Goal: Check status: Check status

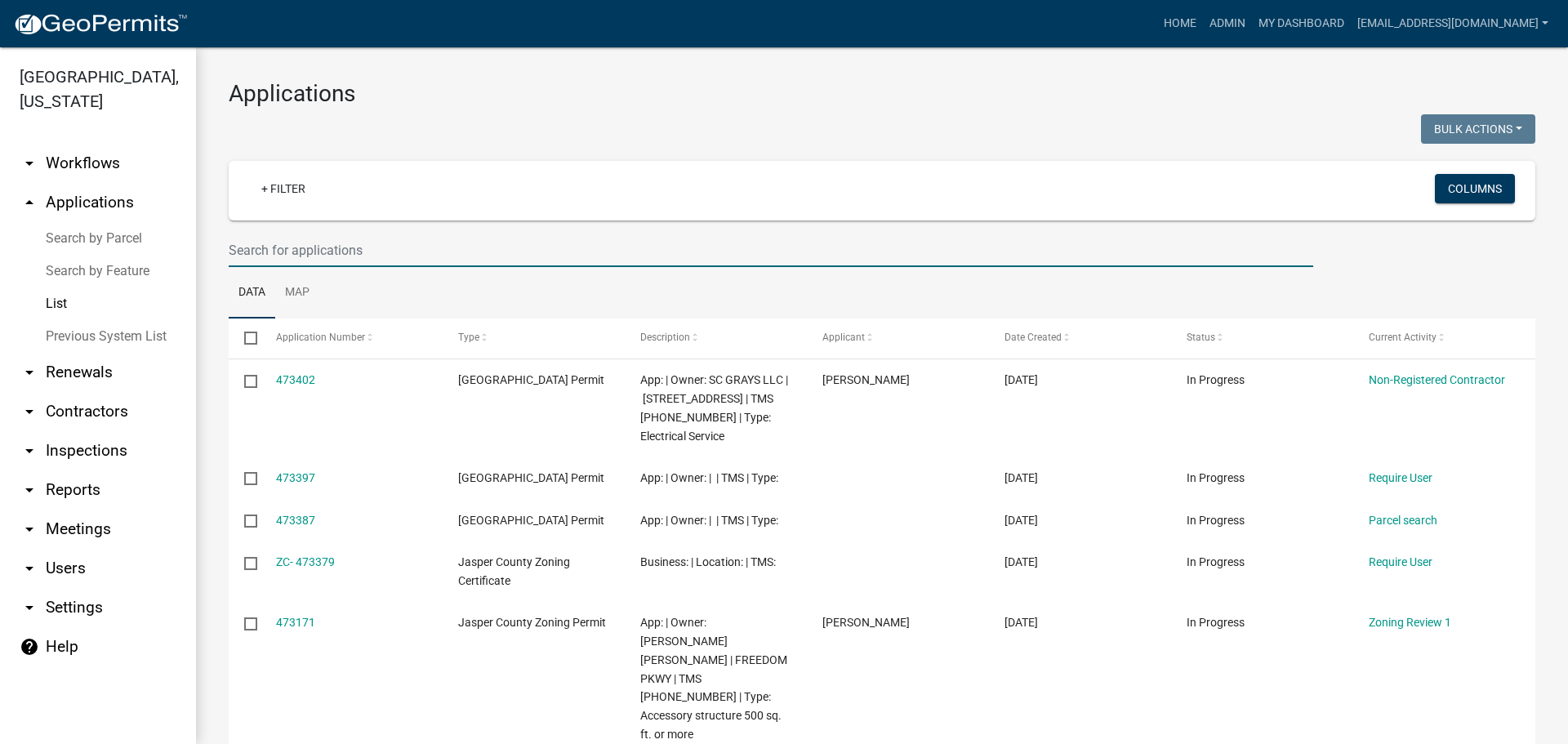
click at [472, 250] on input "text" at bounding box center [771, 250] width 1085 height 33
click at [372, 245] on input "text" at bounding box center [771, 250] width 1085 height 33
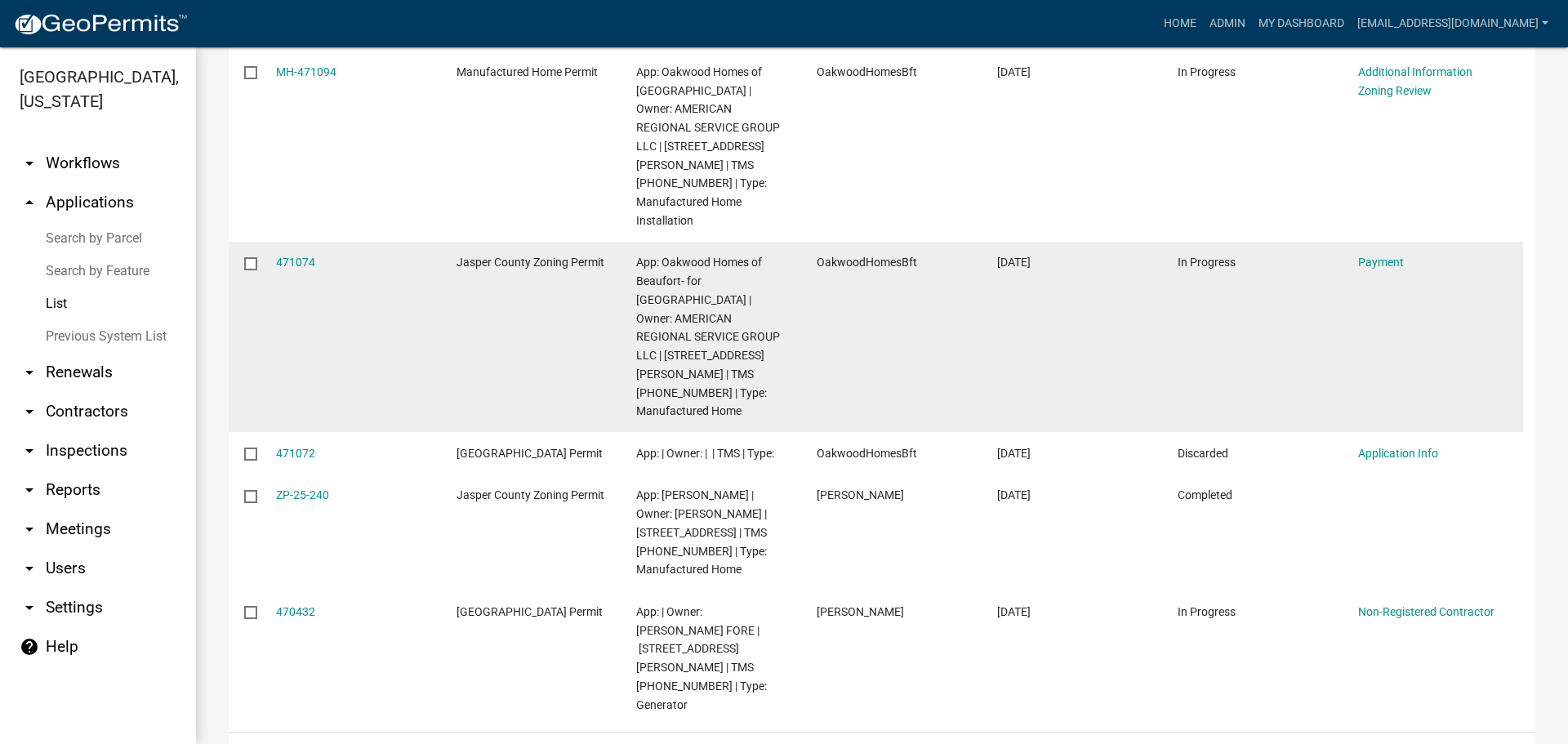
scroll to position [836, 0]
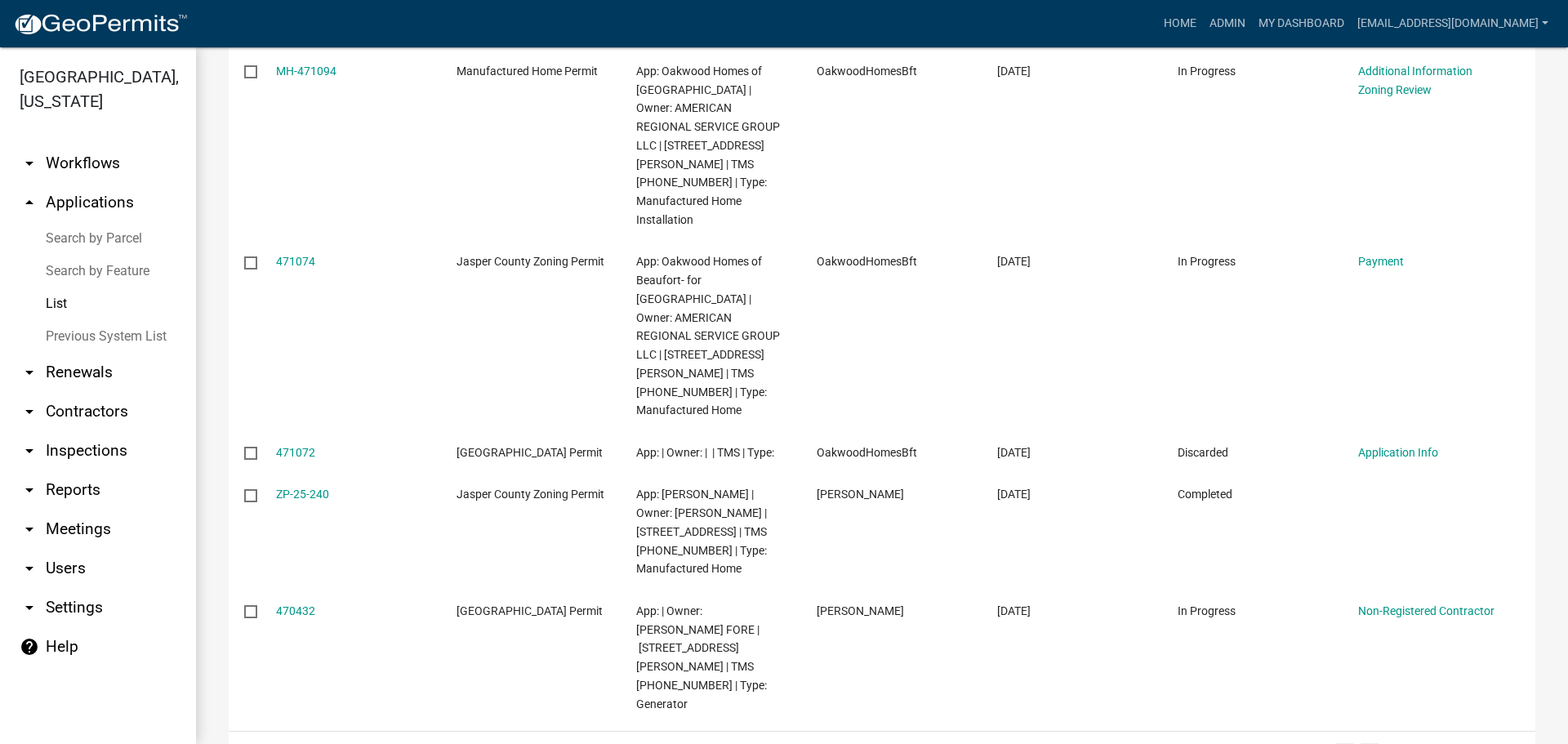
click at [1360, 743] on link "2" at bounding box center [1370, 752] width 20 height 18
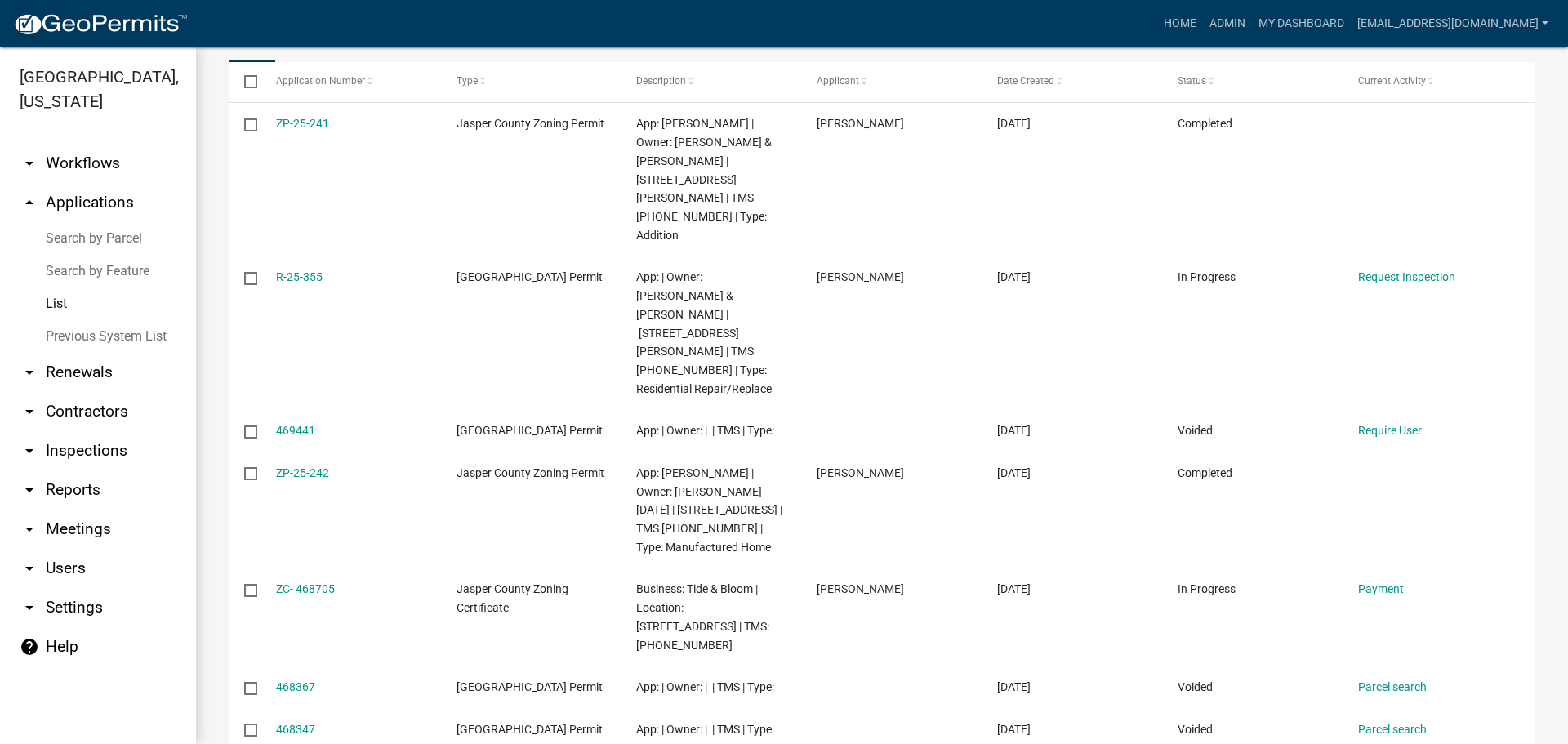
scroll to position [576, 0]
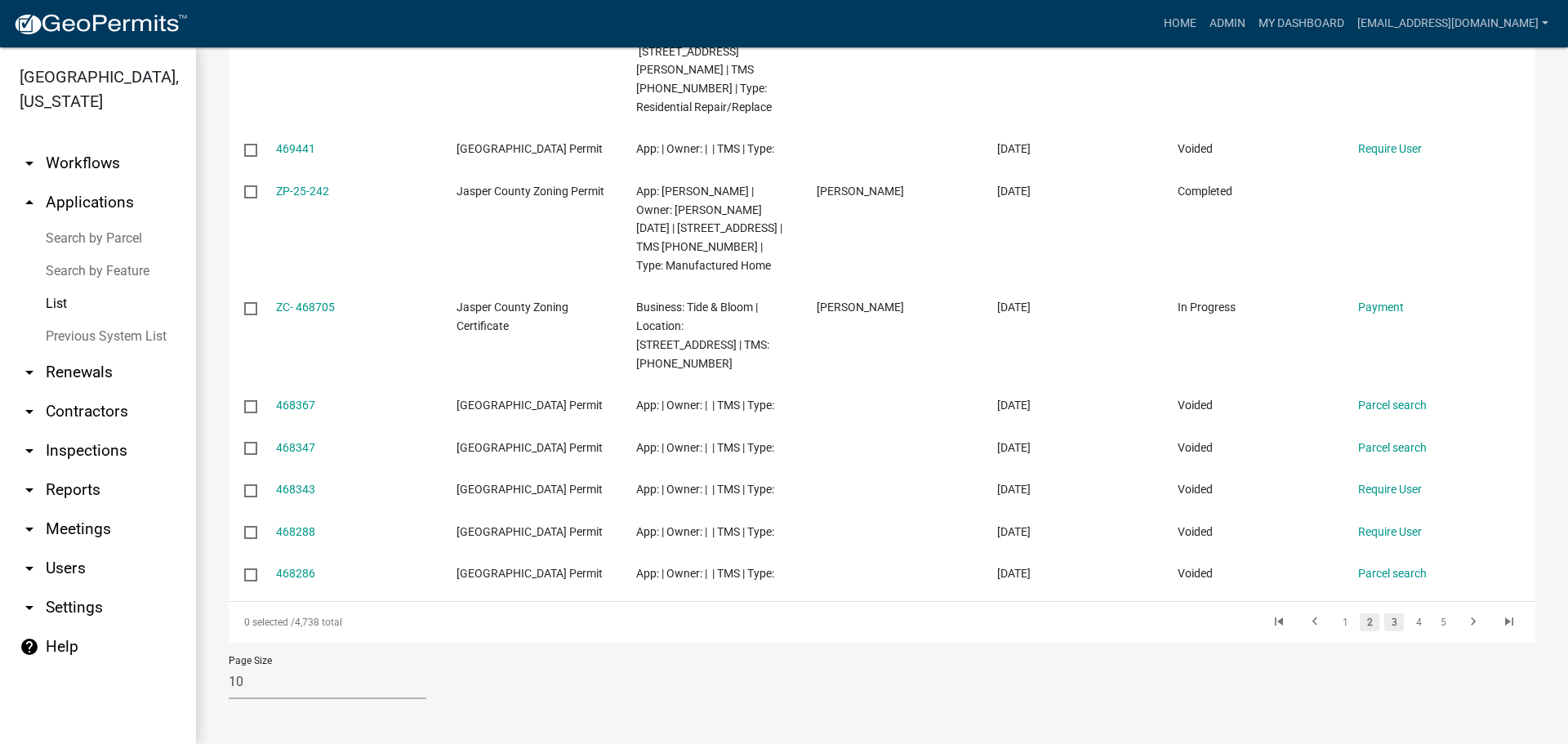
click at [1386, 621] on link "3" at bounding box center [1394, 622] width 20 height 18
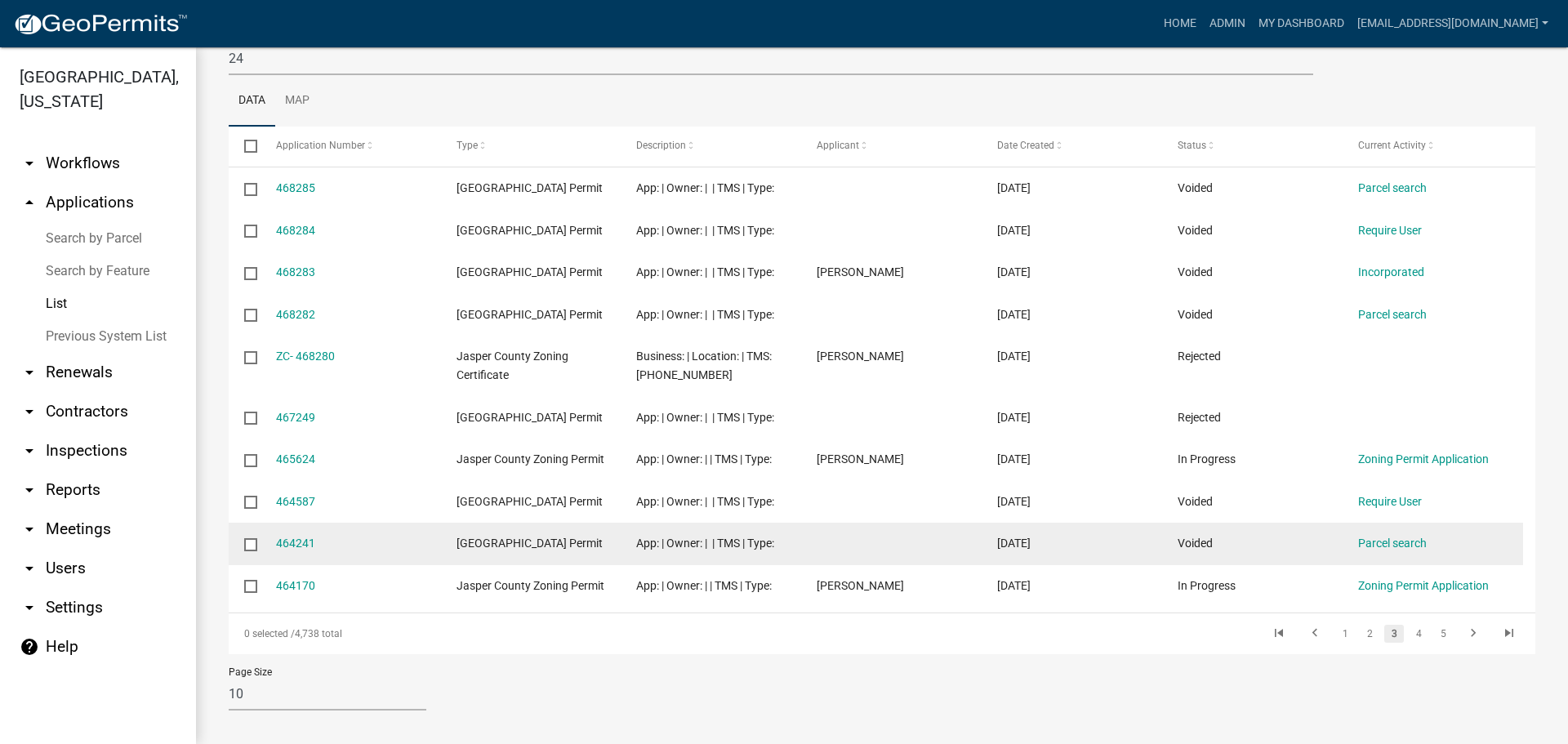
scroll to position [335, 0]
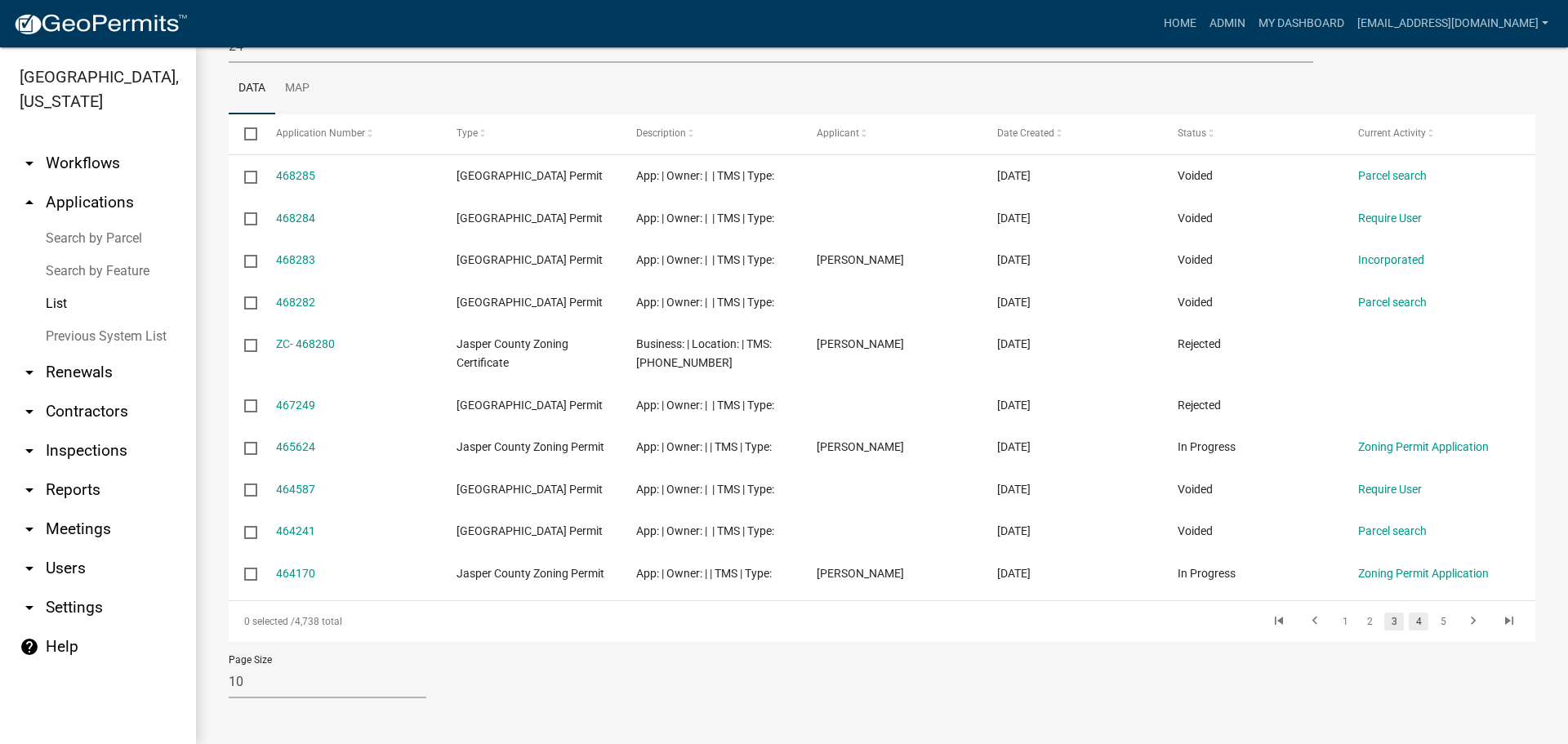
click at [1409, 627] on link "4" at bounding box center [1419, 622] width 20 height 18
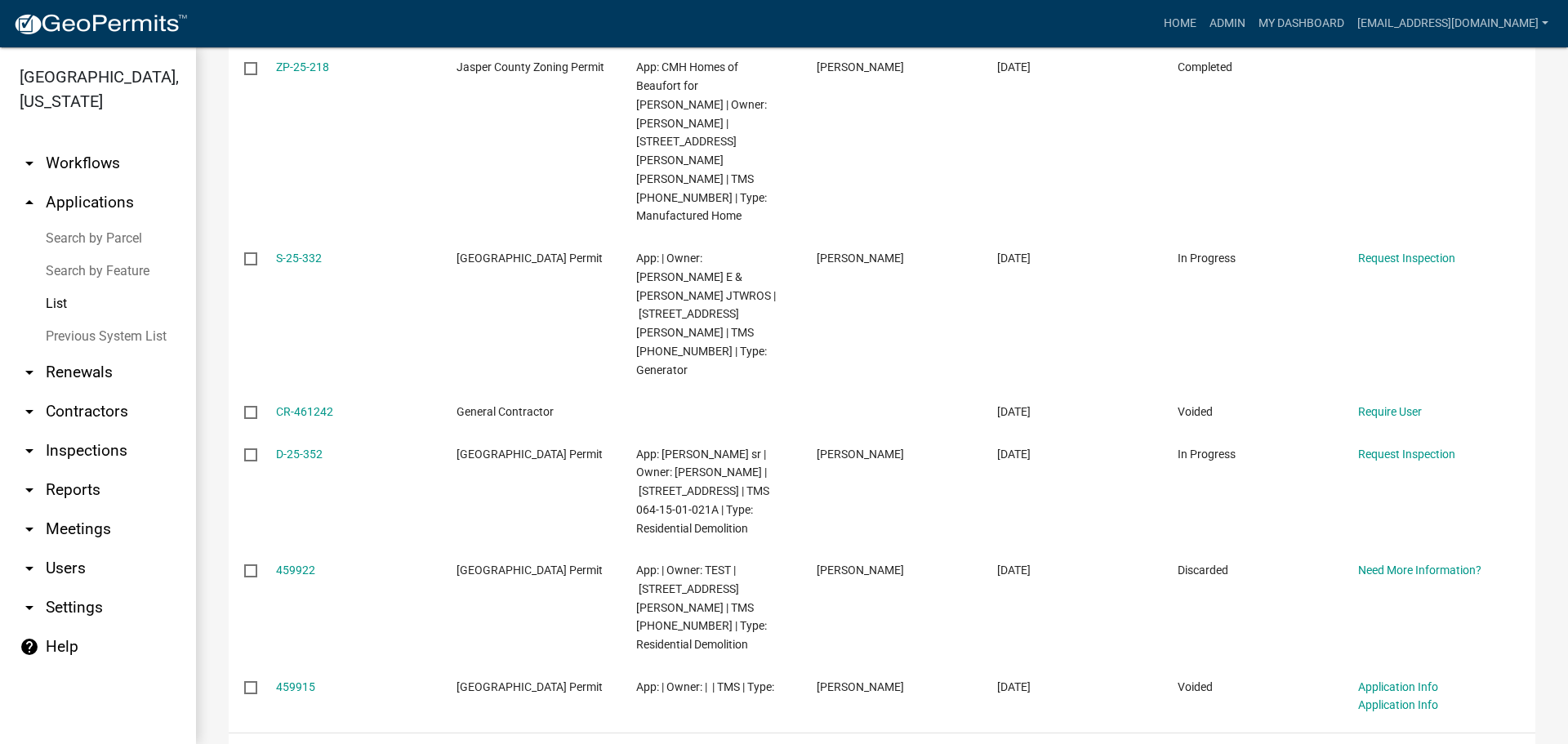
scroll to position [632, 0]
click at [1409, 743] on link "5" at bounding box center [1419, 752] width 20 height 18
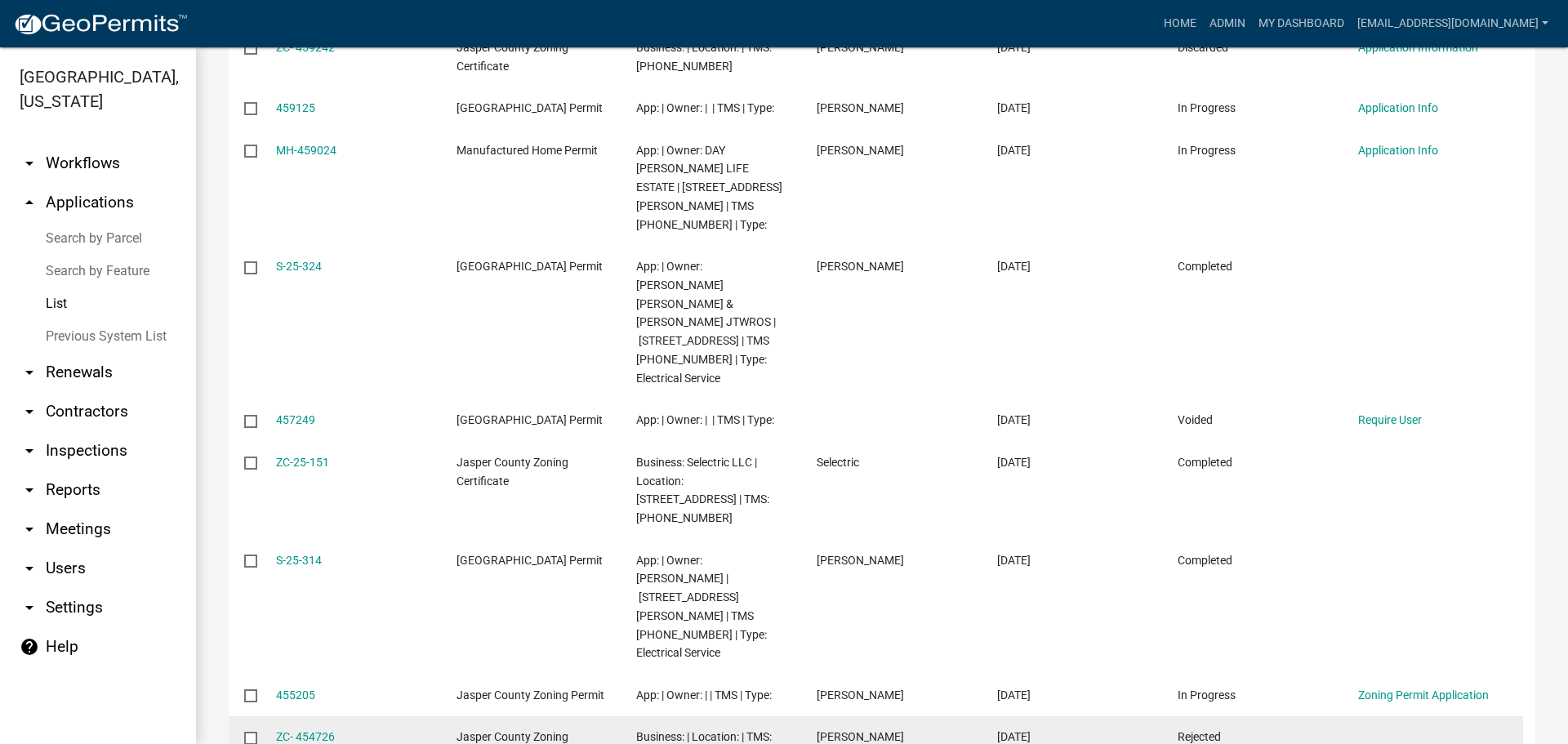
scroll to position [613, 0]
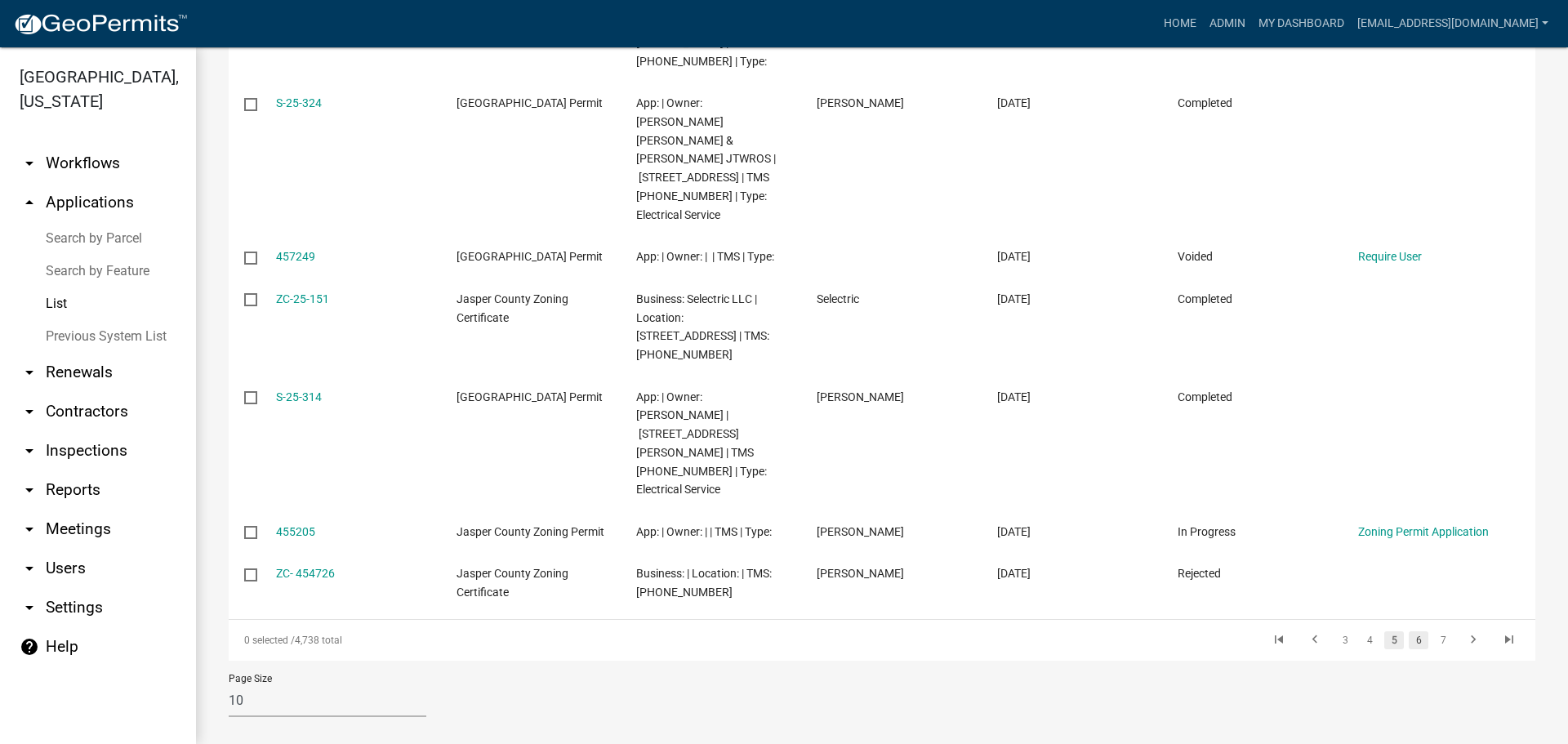
click at [1412, 632] on link "6" at bounding box center [1419, 641] width 20 height 18
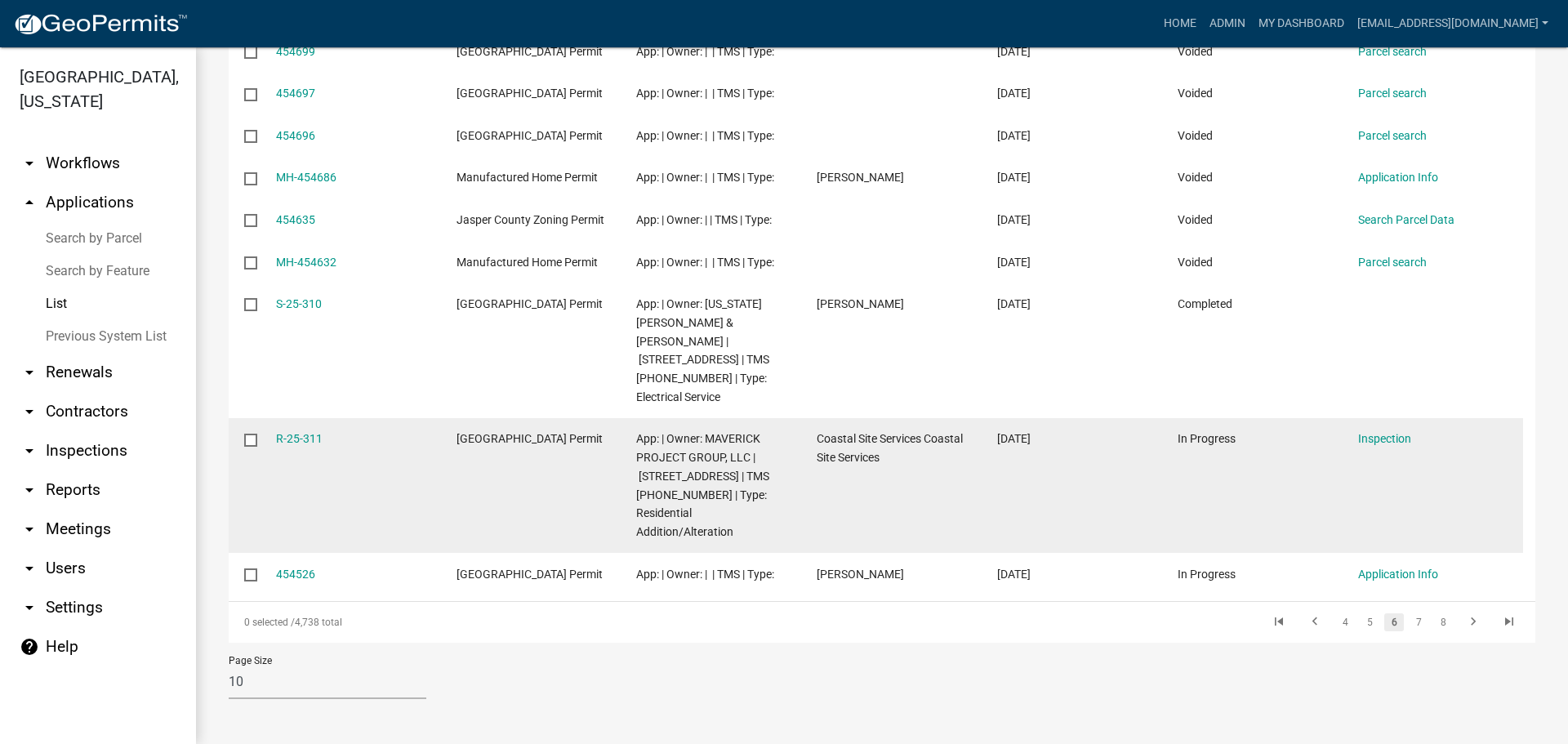
scroll to position [409, 0]
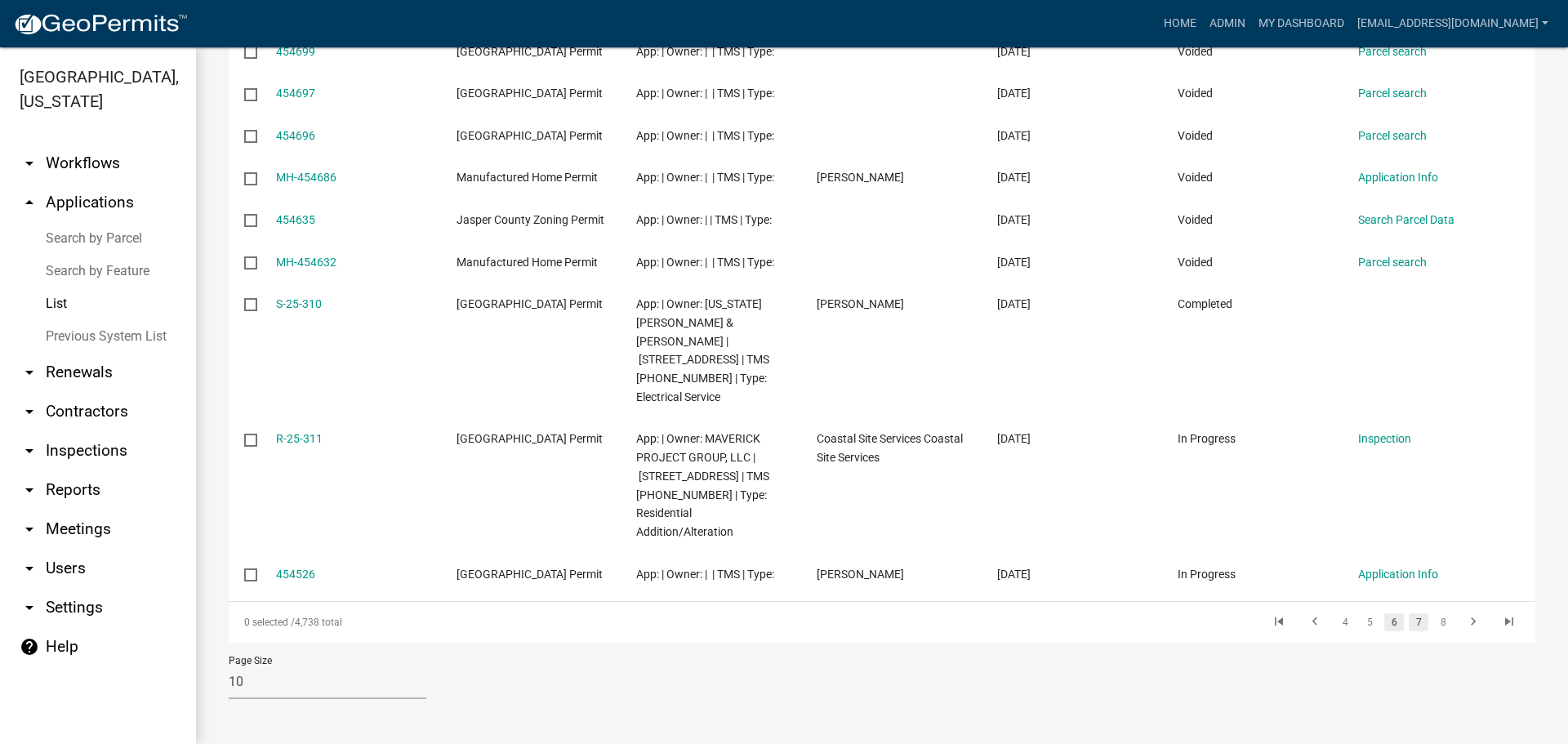
click at [1412, 623] on link "7" at bounding box center [1419, 622] width 20 height 18
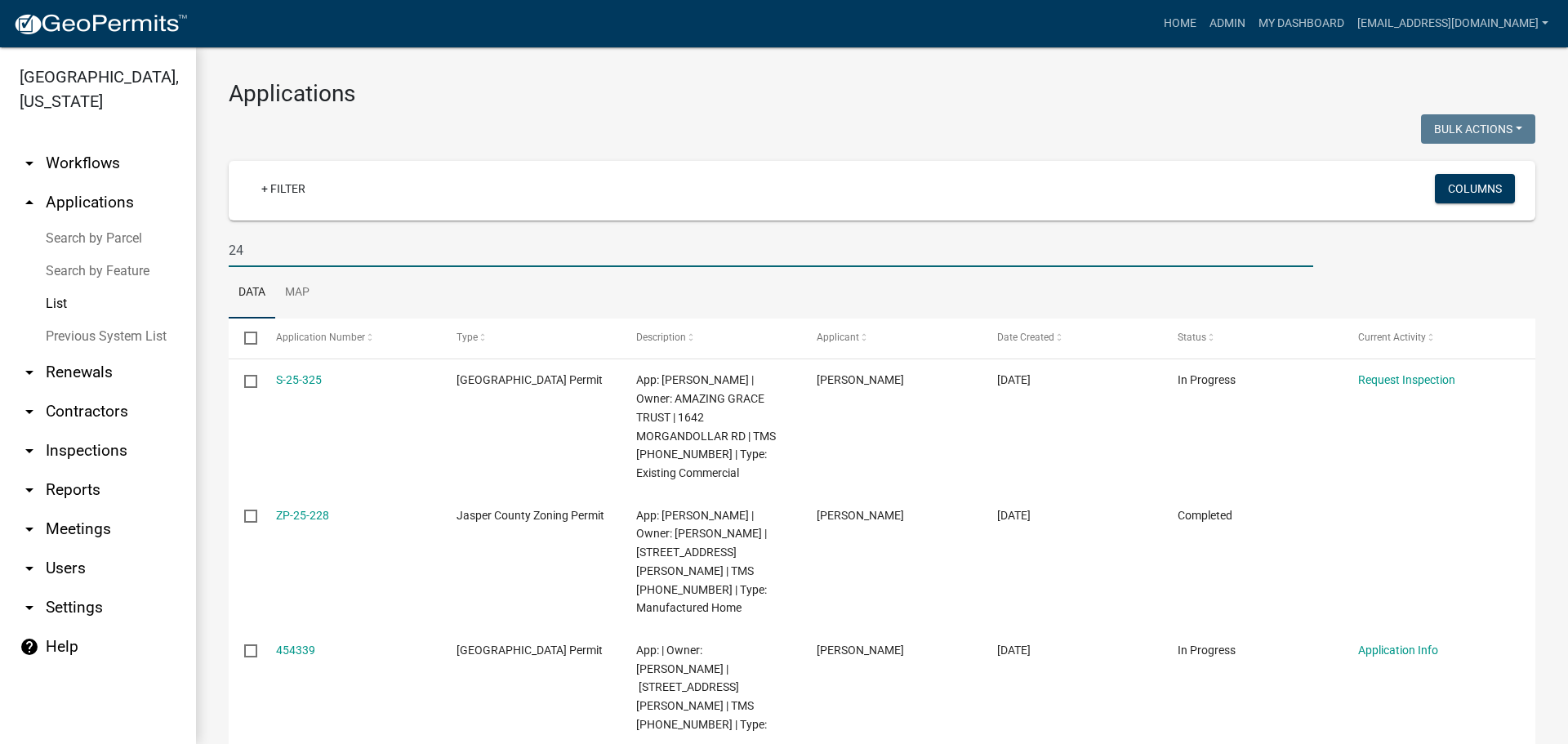
click at [261, 254] on input "24" at bounding box center [771, 250] width 1085 height 33
type input "2"
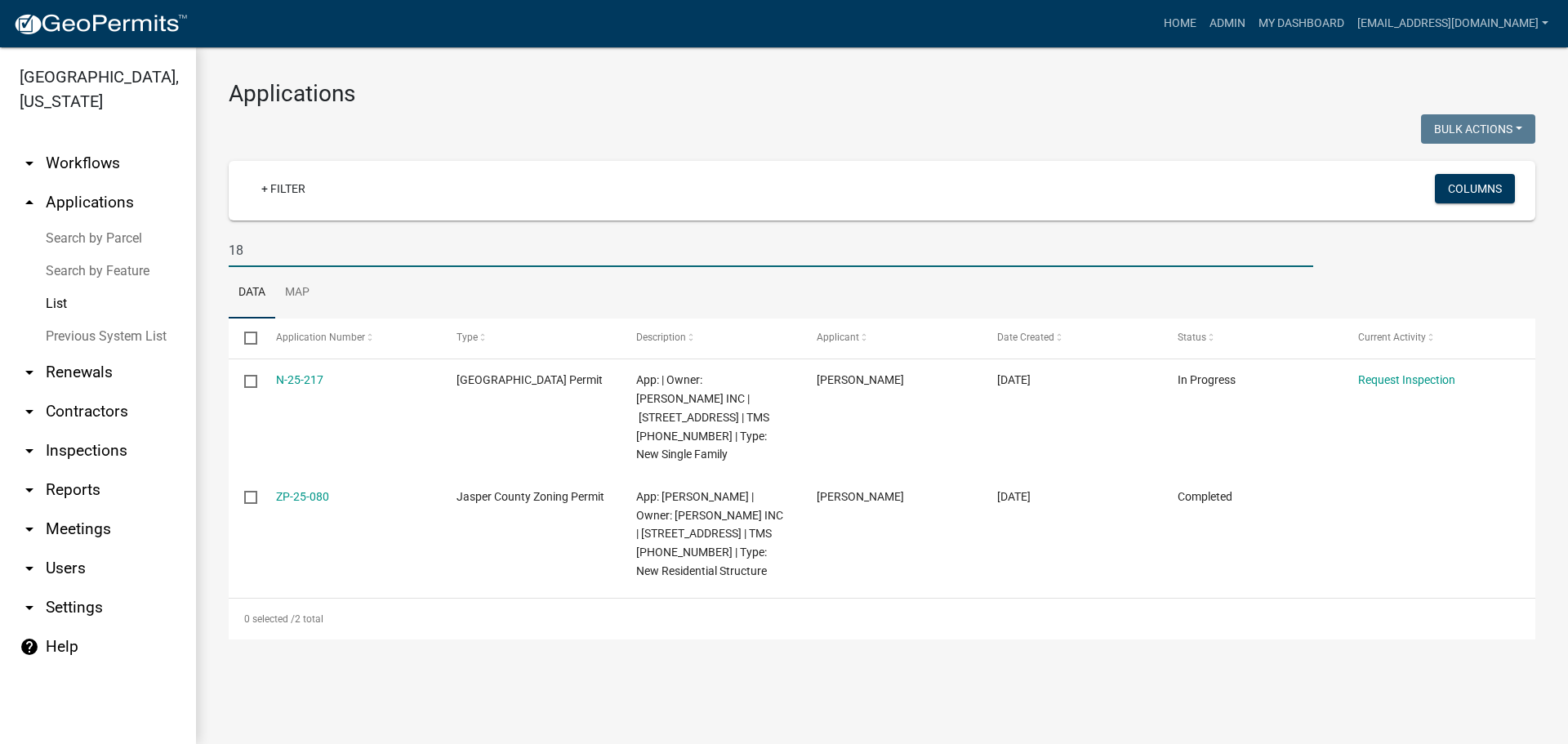
type input "1"
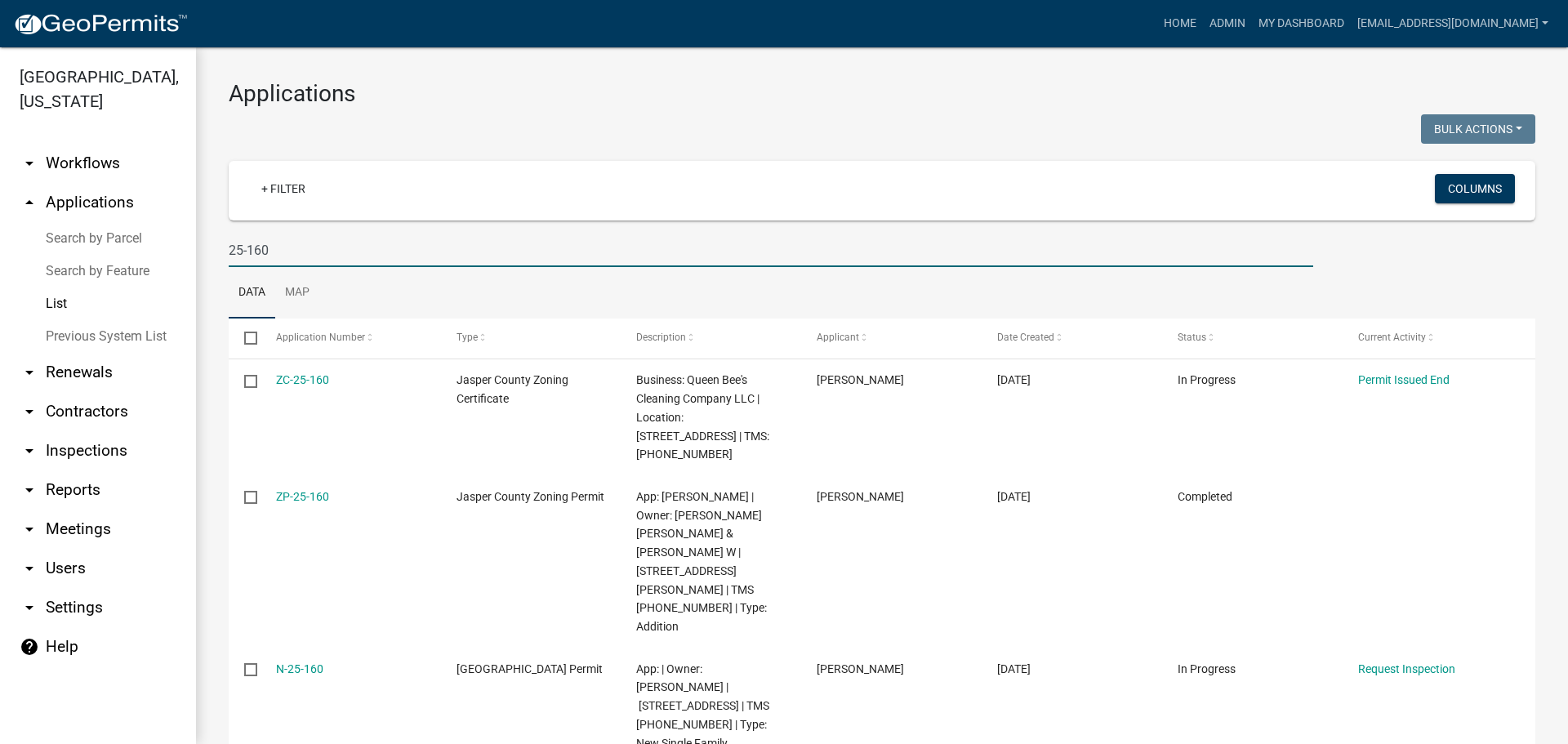
click at [336, 245] on input "25-160" at bounding box center [771, 250] width 1085 height 33
type input "2"
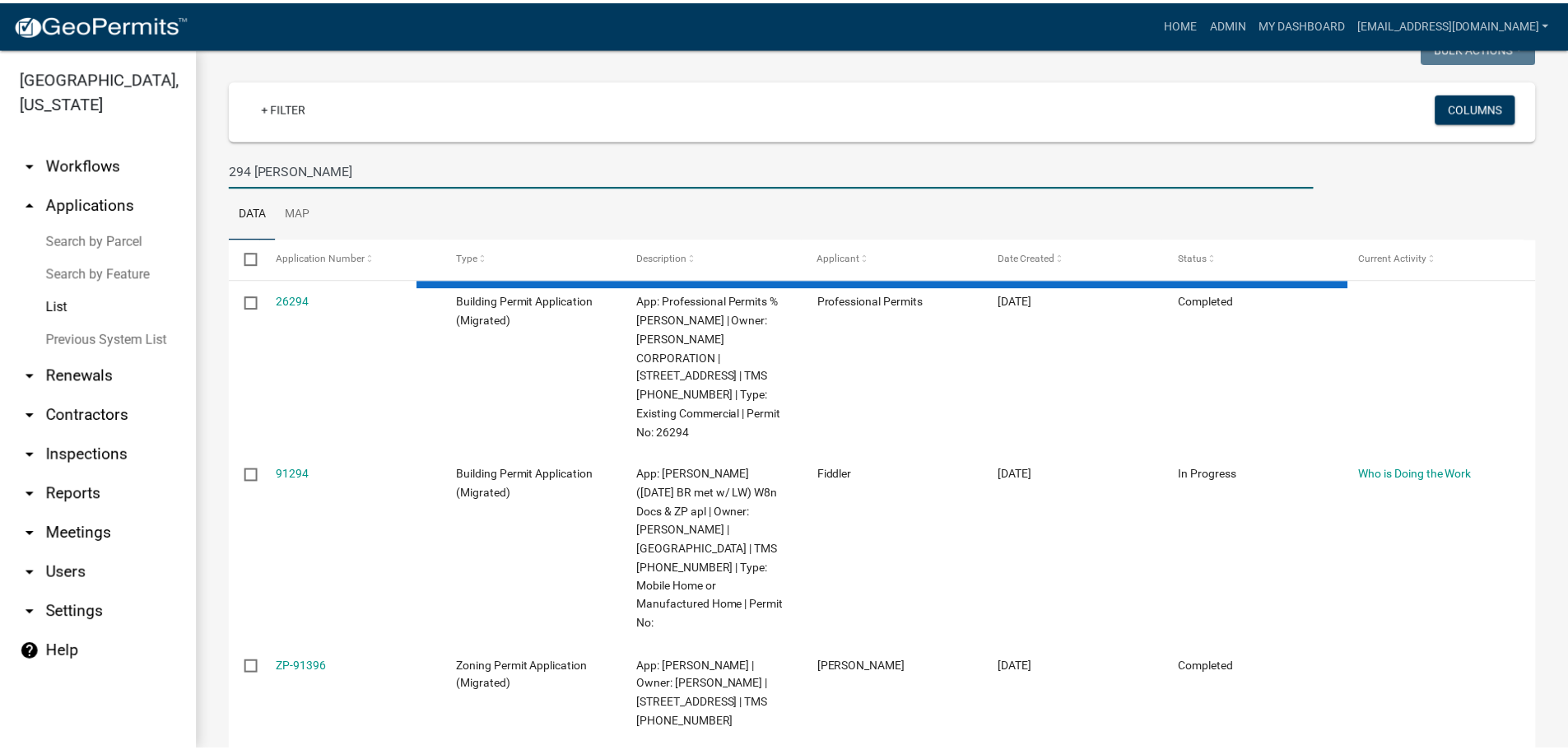
scroll to position [3, 0]
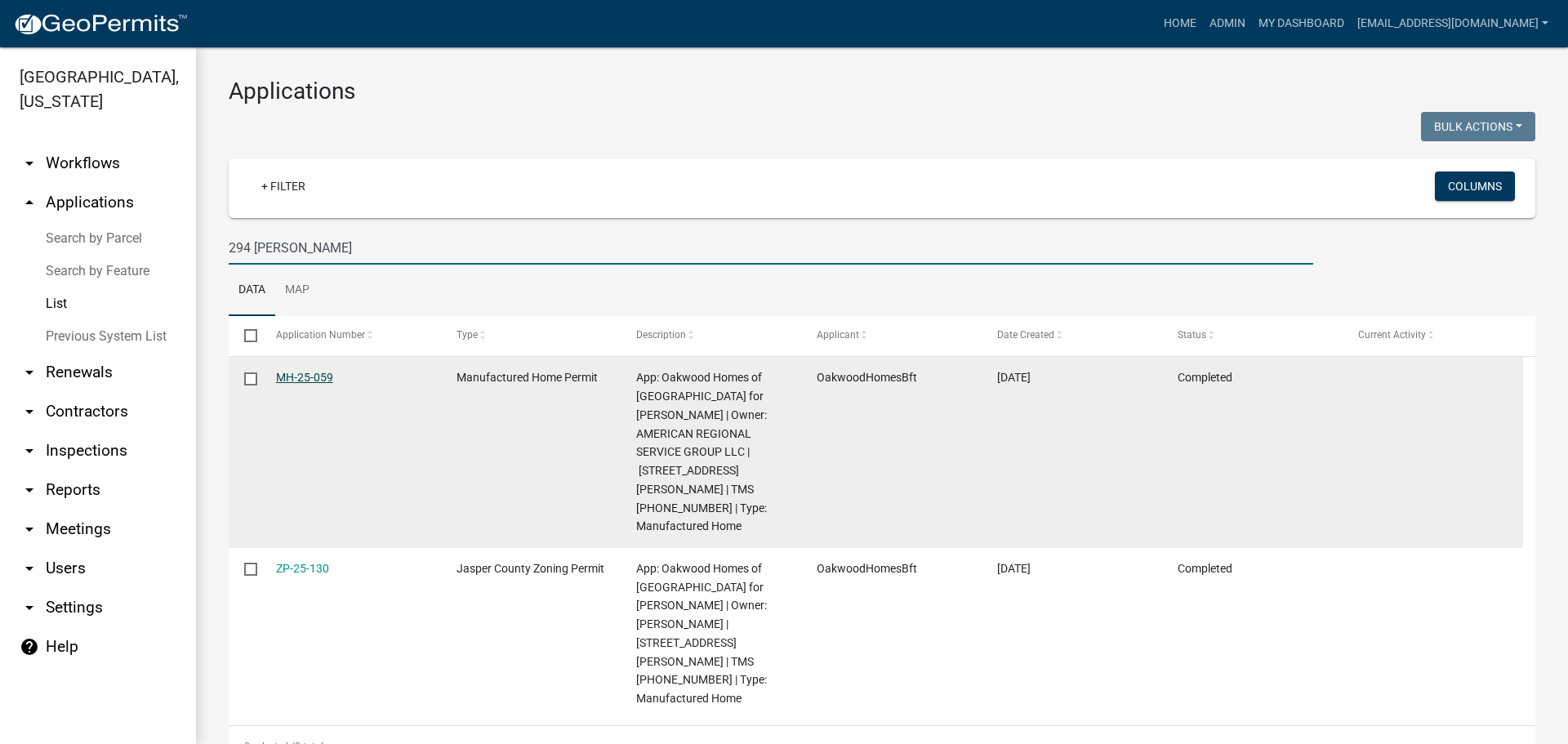
type input "294 [PERSON_NAME]"
click at [315, 381] on link "MH-25-059" at bounding box center [304, 378] width 57 height 13
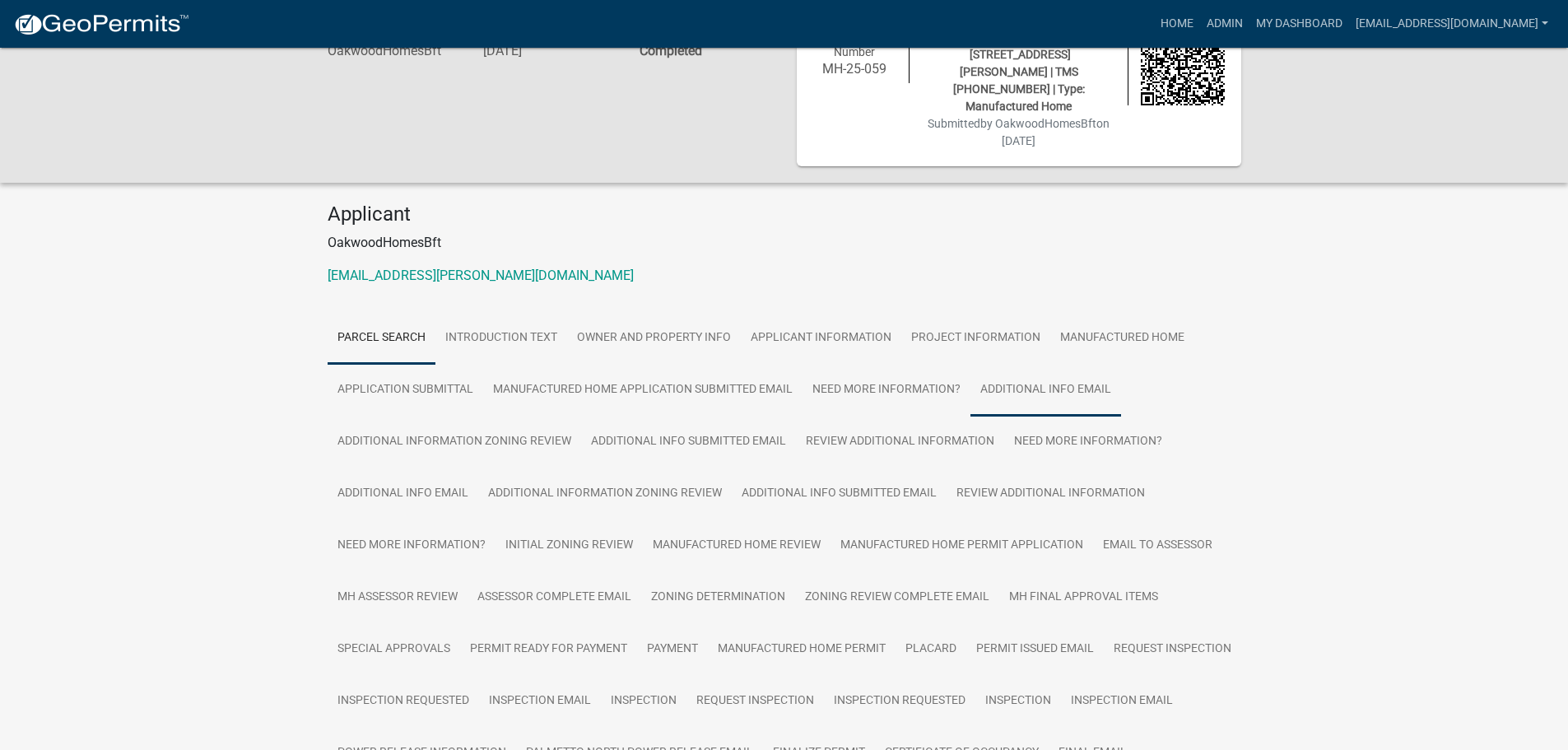
scroll to position [82, 0]
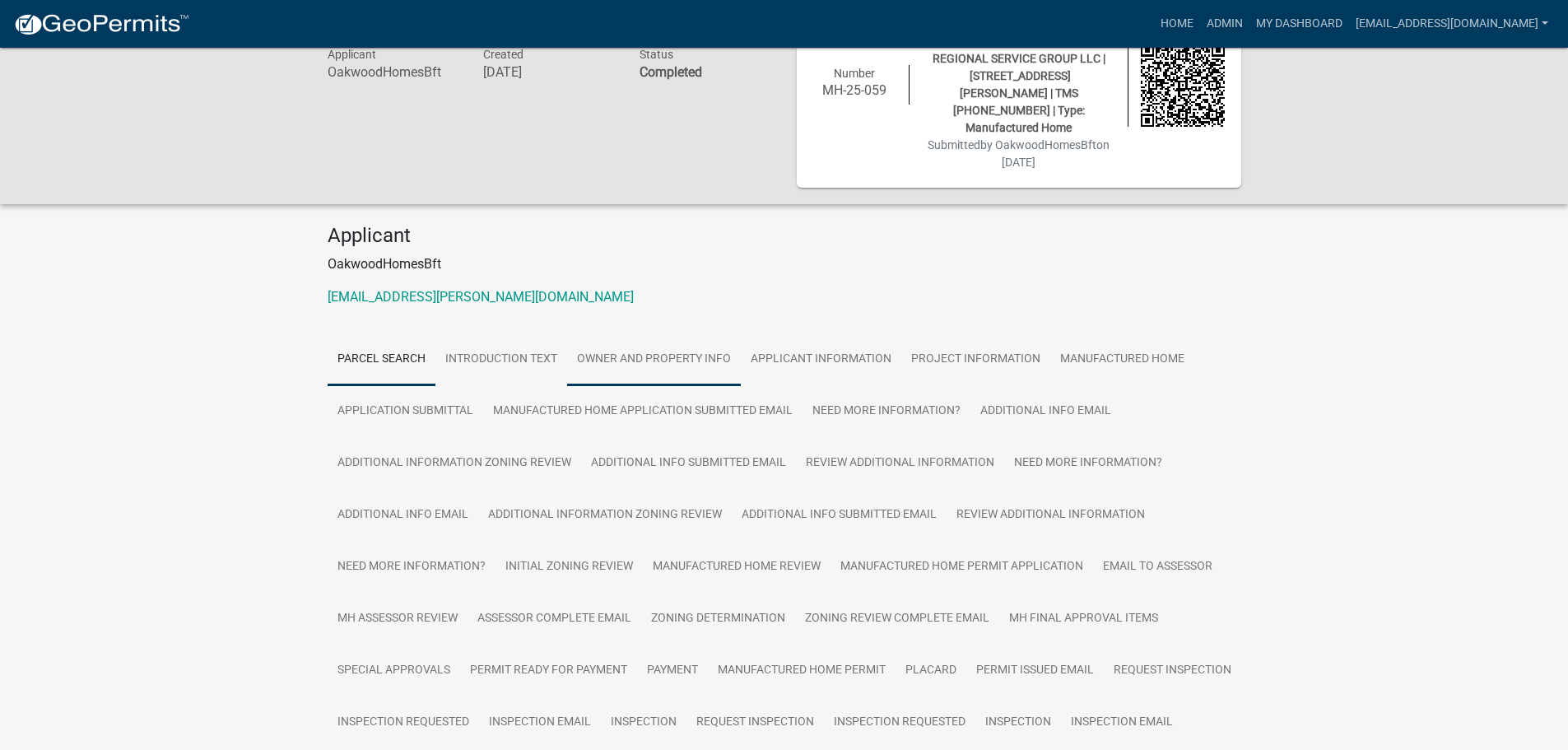
click at [677, 337] on link "Owner and Property Info" at bounding box center [653, 360] width 174 height 53
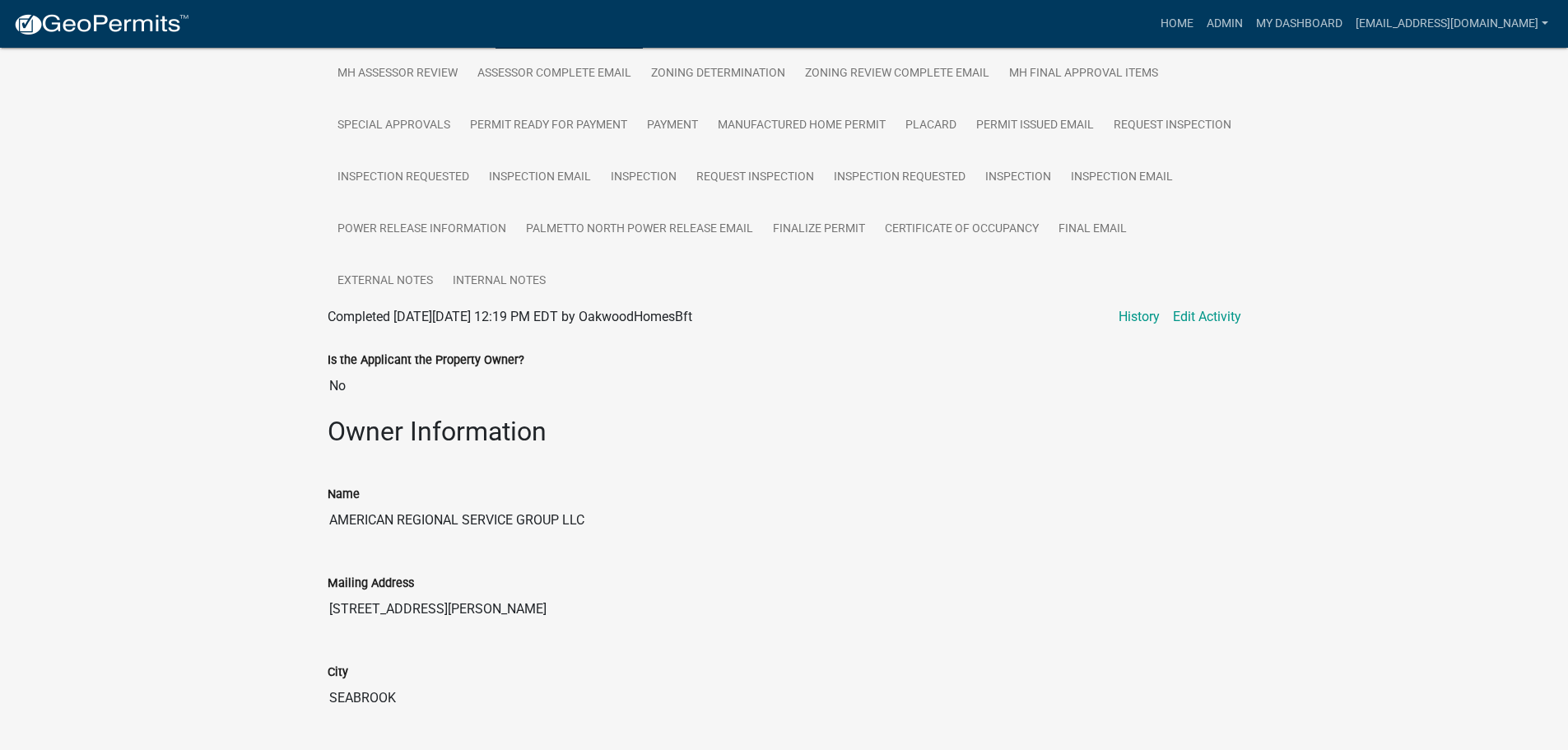
scroll to position [330, 0]
